Goal: Task Accomplishment & Management: Use online tool/utility

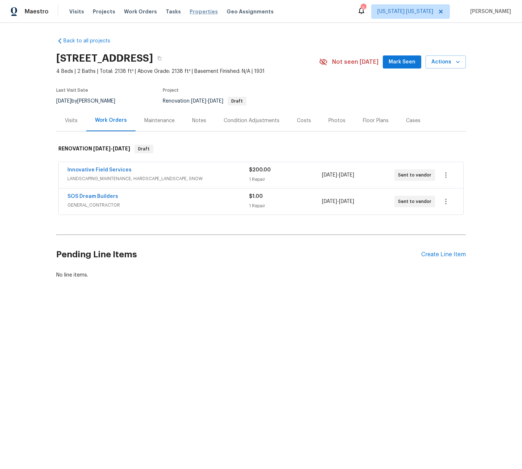
click at [190, 13] on span "Properties" at bounding box center [203, 11] width 28 height 7
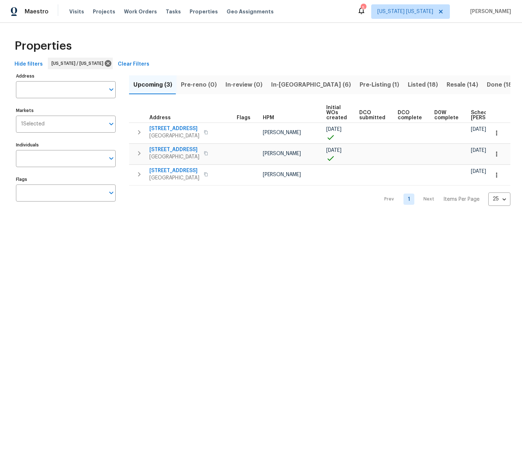
click at [282, 87] on span "In-[GEOGRAPHIC_DATA] (6)" at bounding box center [311, 85] width 80 height 10
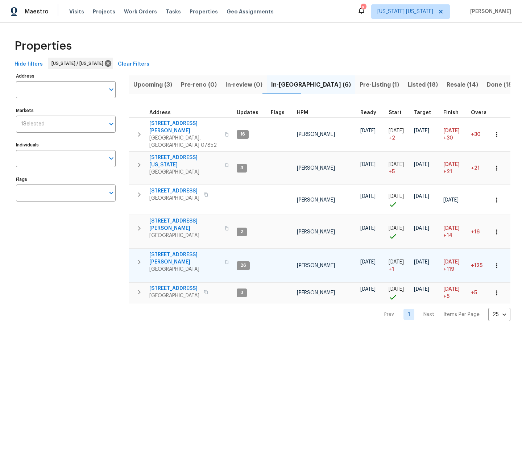
click at [173, 251] on span "[STREET_ADDRESS][PERSON_NAME]" at bounding box center [184, 258] width 71 height 14
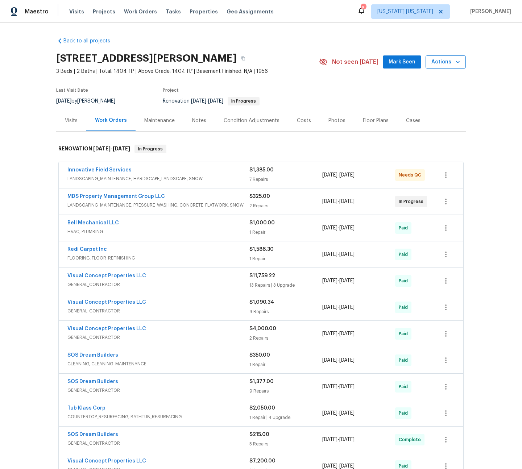
click at [436, 62] on span "Actions" at bounding box center [445, 62] width 29 height 9
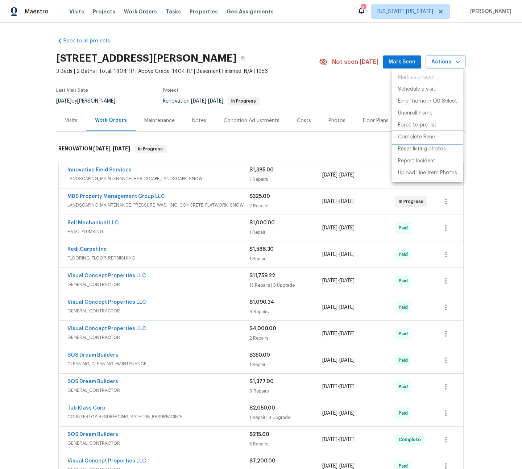
click at [430, 136] on p "Complete Reno" at bounding box center [416, 137] width 37 height 8
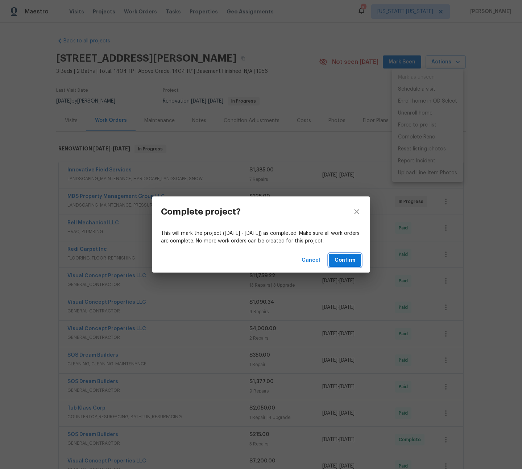
click at [355, 260] on span "Confirm" at bounding box center [344, 260] width 21 height 9
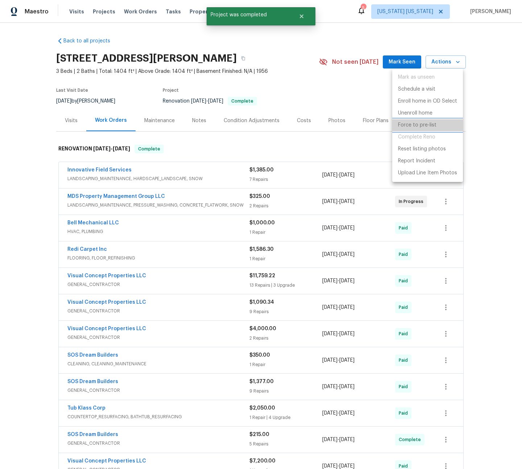
click at [429, 124] on p "Force to pre-list" at bounding box center [417, 125] width 38 height 8
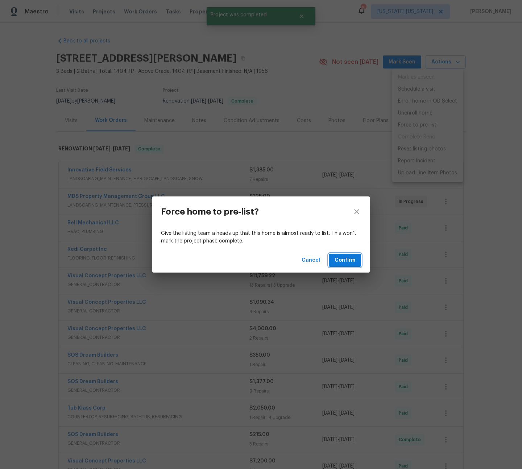
click at [347, 260] on span "Confirm" at bounding box center [344, 260] width 21 height 9
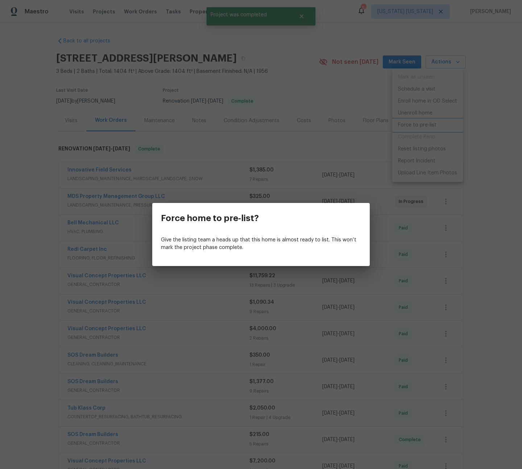
click at [510, 136] on div "Force home to pre-list? Give the listing team a heads up that this home is almo…" at bounding box center [261, 234] width 522 height 469
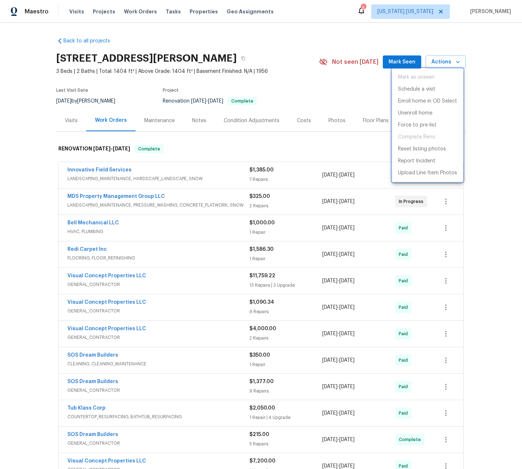
click at [42, 170] on div at bounding box center [261, 234] width 522 height 469
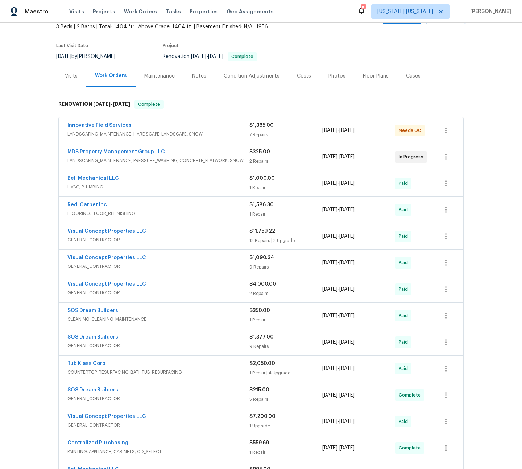
scroll to position [36, 0]
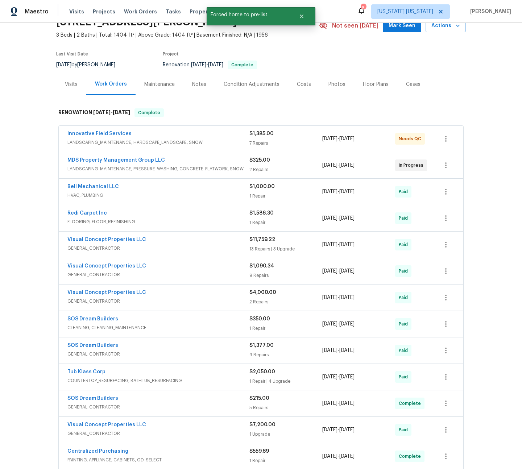
click at [297, 84] on div "Costs" at bounding box center [304, 84] width 14 height 7
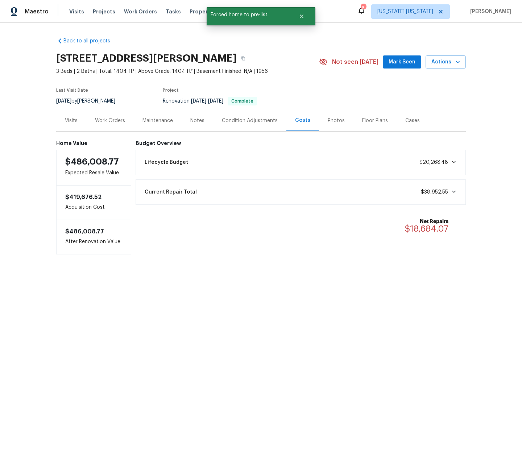
click at [110, 122] on div "Work Orders" at bounding box center [110, 120] width 30 height 7
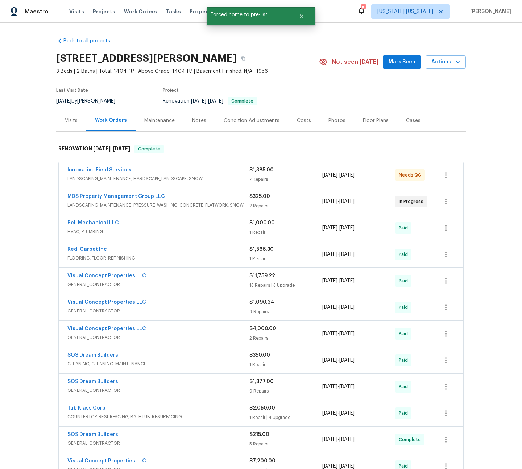
click at [70, 121] on div "Visits" at bounding box center [71, 120] width 13 height 7
